Goal: Task Accomplishment & Management: Complete application form

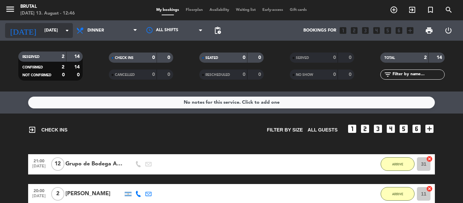
click at [66, 29] on icon "arrow_drop_down" at bounding box center [67, 30] width 8 height 8
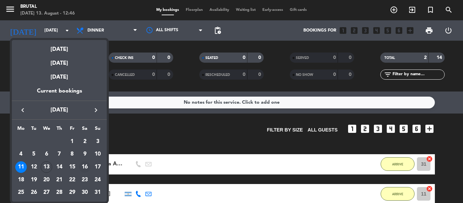
click at [83, 166] on div "16" at bounding box center [85, 167] width 12 height 12
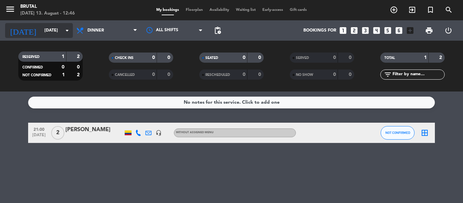
click at [64, 33] on icon "arrow_drop_down" at bounding box center [67, 30] width 8 height 8
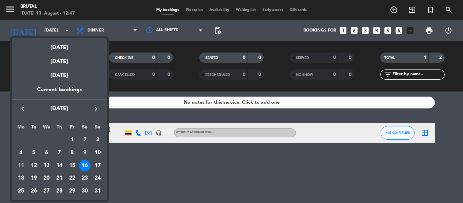
click at [71, 179] on div "22" at bounding box center [72, 179] width 12 height 12
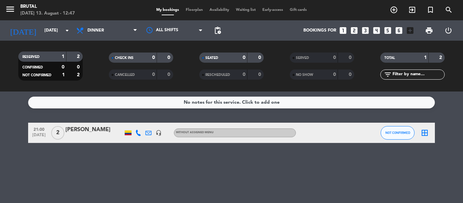
type input "[DATE]"
click at [109, 132] on div "Agencia Equinoxe" at bounding box center [94, 129] width 58 height 9
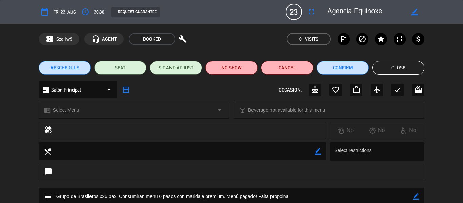
click at [400, 71] on button "Close" at bounding box center [398, 68] width 52 height 14
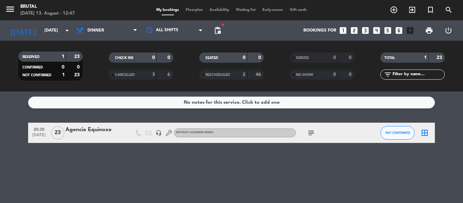
click at [366, 32] on icon "looks_3" at bounding box center [365, 30] width 9 height 9
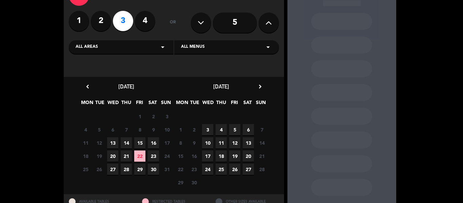
click at [141, 156] on span "22" at bounding box center [139, 156] width 11 height 11
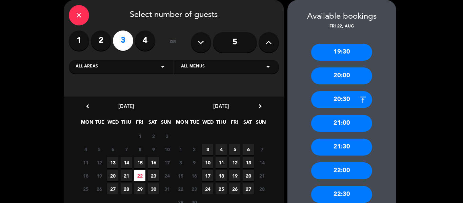
scroll to position [73, 0]
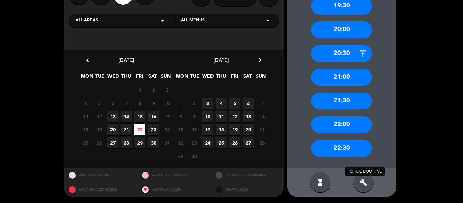
click at [362, 185] on icon "build" at bounding box center [364, 182] width 8 height 8
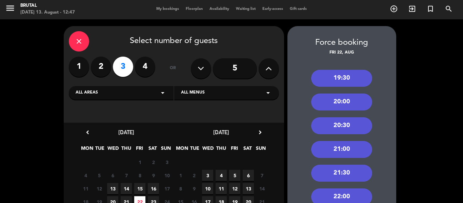
scroll to position [0, 0]
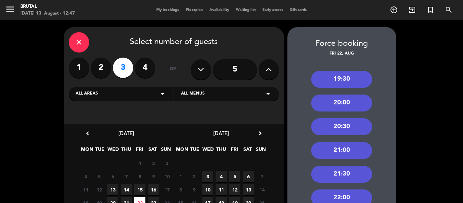
click at [359, 128] on div "20:30" at bounding box center [341, 126] width 61 height 17
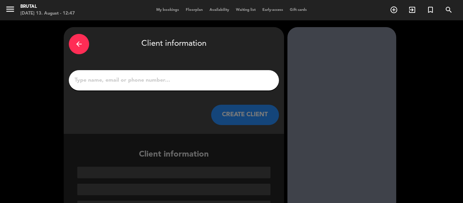
click at [204, 76] on input "1" at bounding box center [174, 80] width 200 height 9
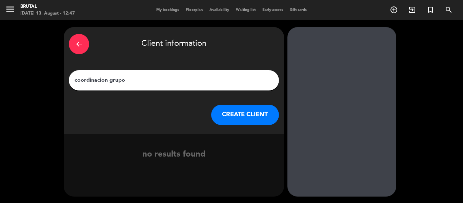
type input "coordinacion grupo"
click at [253, 117] on button "CREATE CLIENT" at bounding box center [245, 115] width 68 height 20
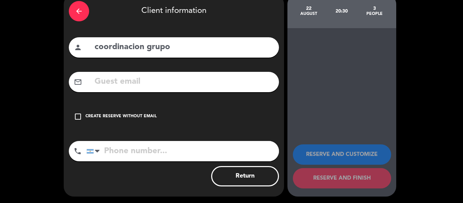
scroll to position [33, 0]
click at [133, 115] on div "Create reserve without email" at bounding box center [120, 116] width 71 height 7
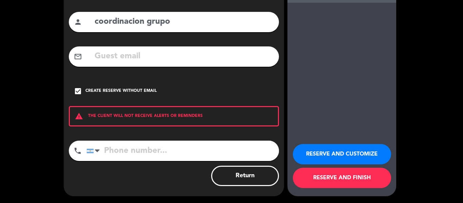
scroll to position [58, 0]
click at [361, 178] on button "RESERVE AND FINISH" at bounding box center [342, 178] width 98 height 20
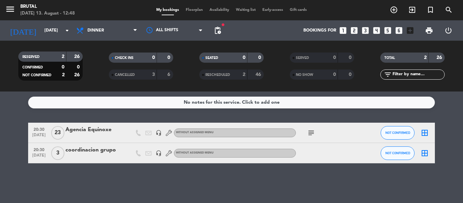
click at [100, 151] on div "coordinacion grupo" at bounding box center [94, 150] width 58 height 9
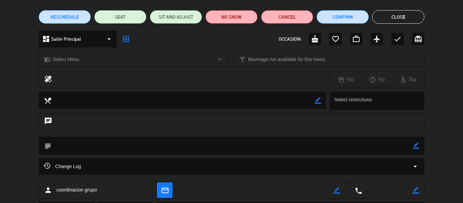
scroll to position [51, 0]
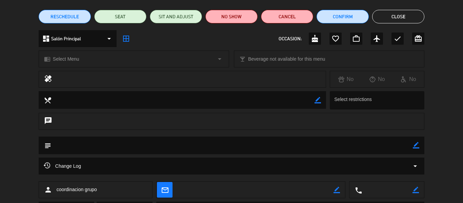
click at [100, 144] on textarea at bounding box center [232, 145] width 362 height 17
click at [414, 147] on icon "border_color" at bounding box center [416, 145] width 6 height 6
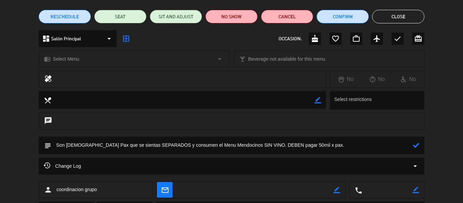
scroll to position [88, 0]
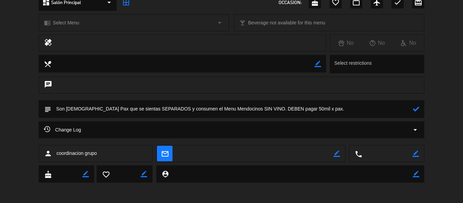
type textarea "Son [DEMOGRAPHIC_DATA] Pax que se sientas SEPARADOS y consumen el Menu Mendocin…"
click at [418, 108] on icon at bounding box center [416, 109] width 6 height 6
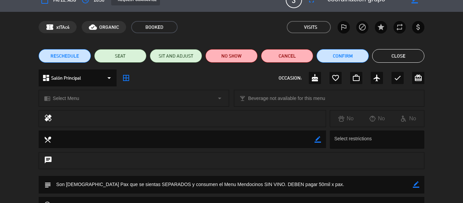
scroll to position [12, 0]
click at [418, 108] on div "chrome_reader_mode Select Menu arrow_drop_down local_bar Beverage not available…" at bounding box center [231, 102] width 463 height 17
click at [397, 58] on button "Close" at bounding box center [398, 57] width 52 height 14
